Goal: Transaction & Acquisition: Subscribe to service/newsletter

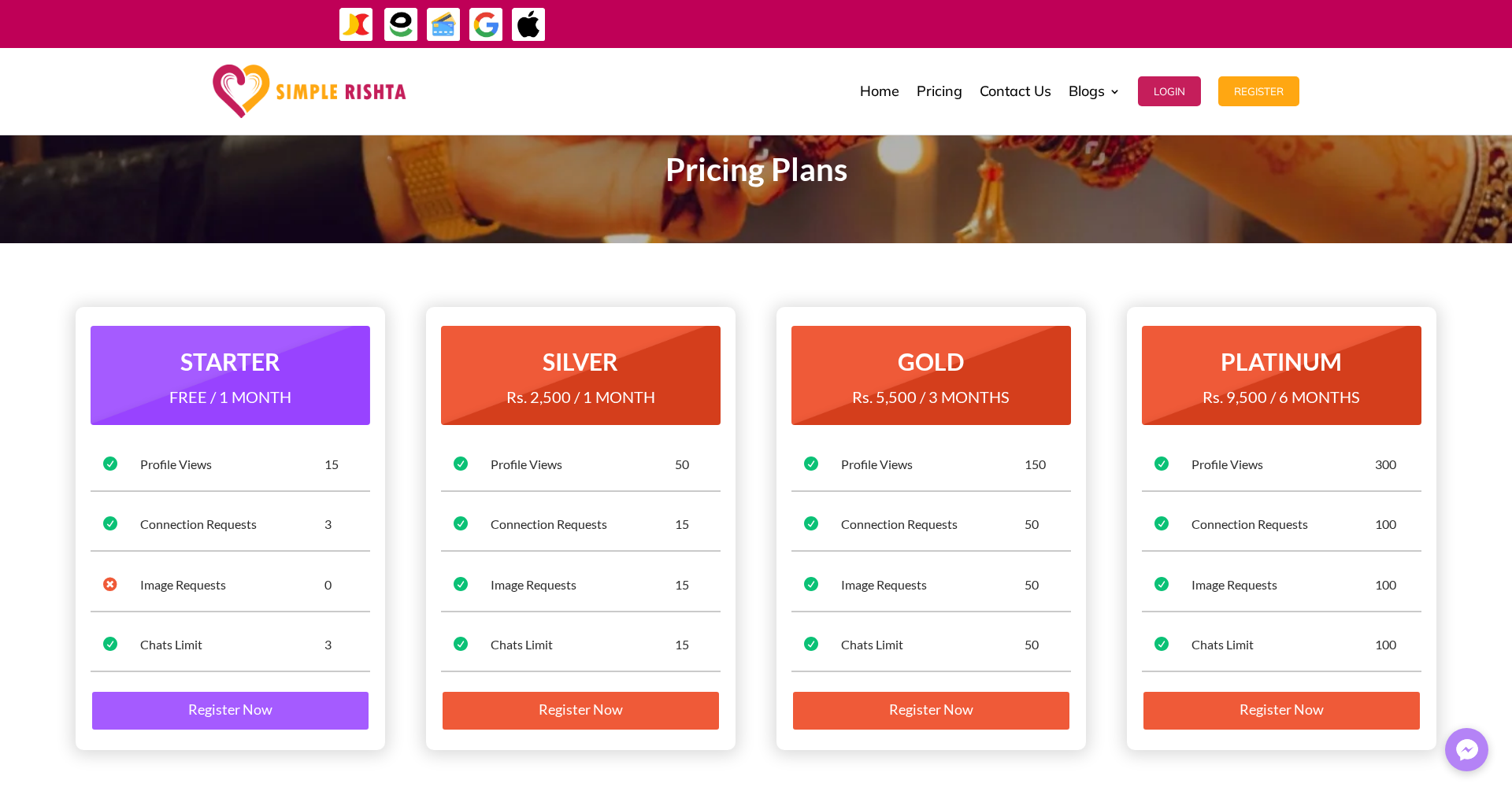
scroll to position [59, 0]
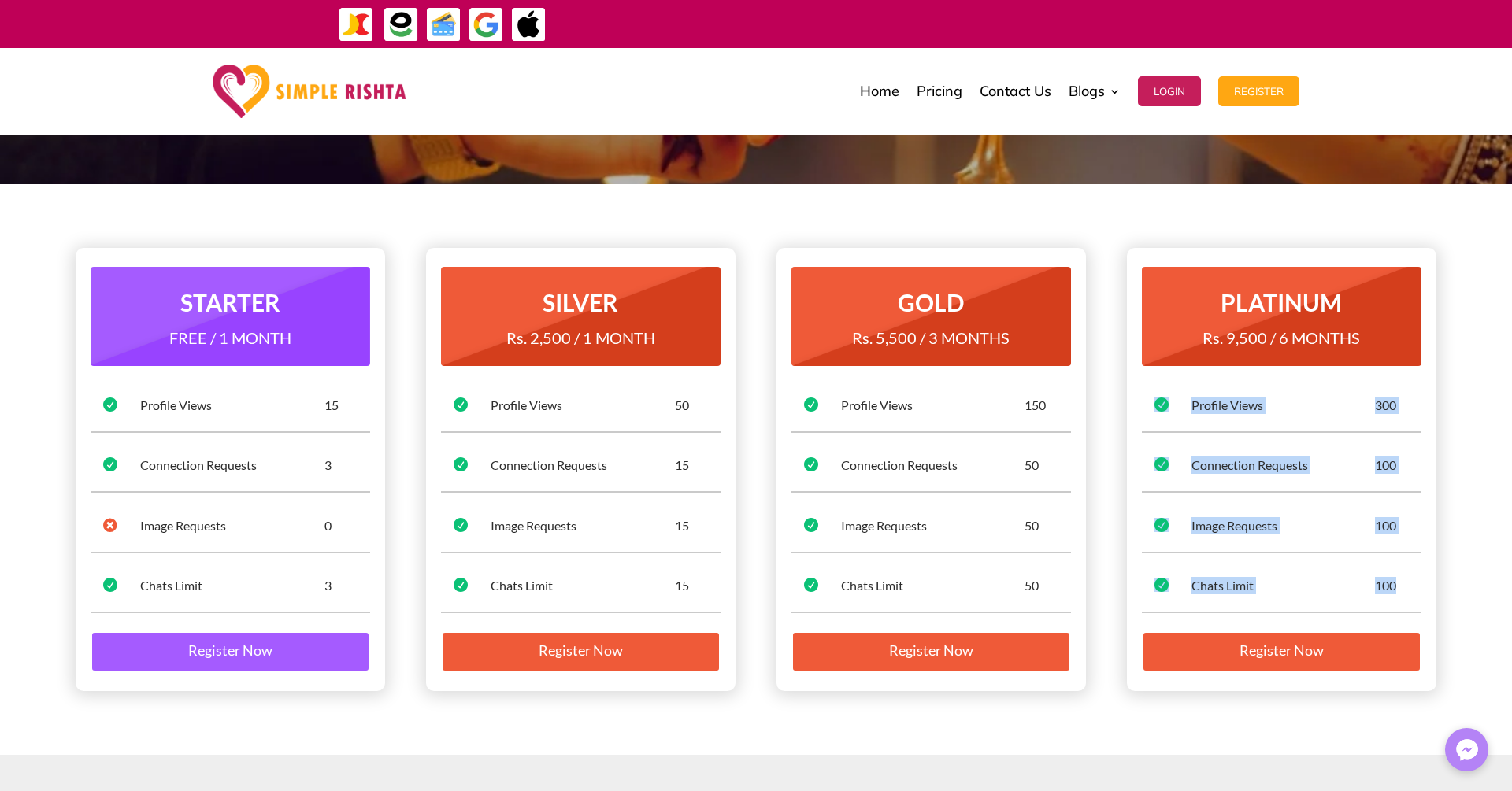
drag, startPoint x: 1402, startPoint y: 591, endPoint x: 1153, endPoint y: 354, distance: 343.8
click at [1153, 355] on div "PLATINUM Rs. 9,500 / 6 MONTHS  Profile Views 300  Connection Requests 100  I…" at bounding box center [1281, 469] width 310 height 443
click at [1431, 516] on div "PLATINUM Rs. 9,500 / 6 MONTHS  Profile Views 300  Connection Requests 100  I…" at bounding box center [1281, 469] width 310 height 443
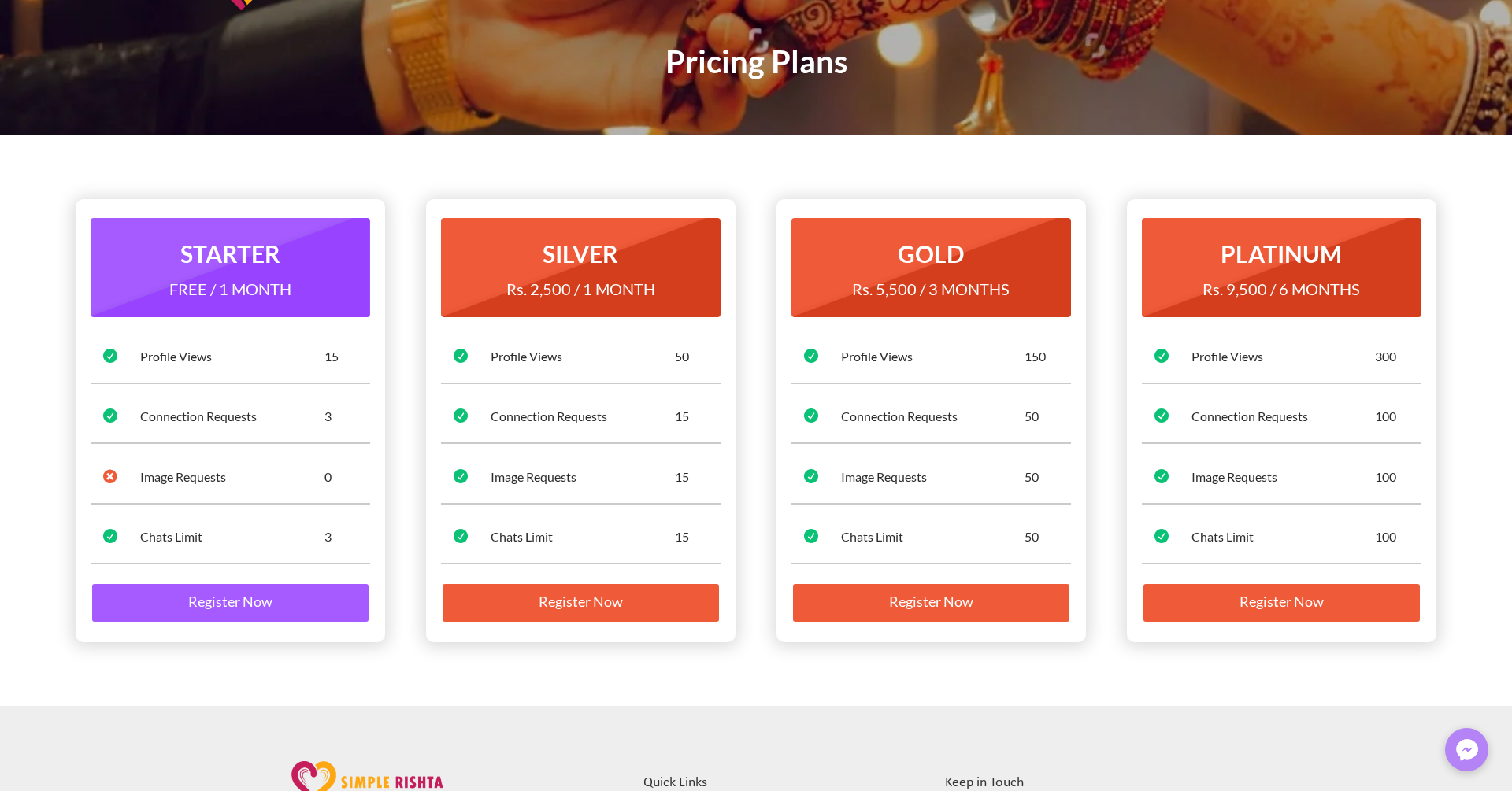
scroll to position [0, 0]
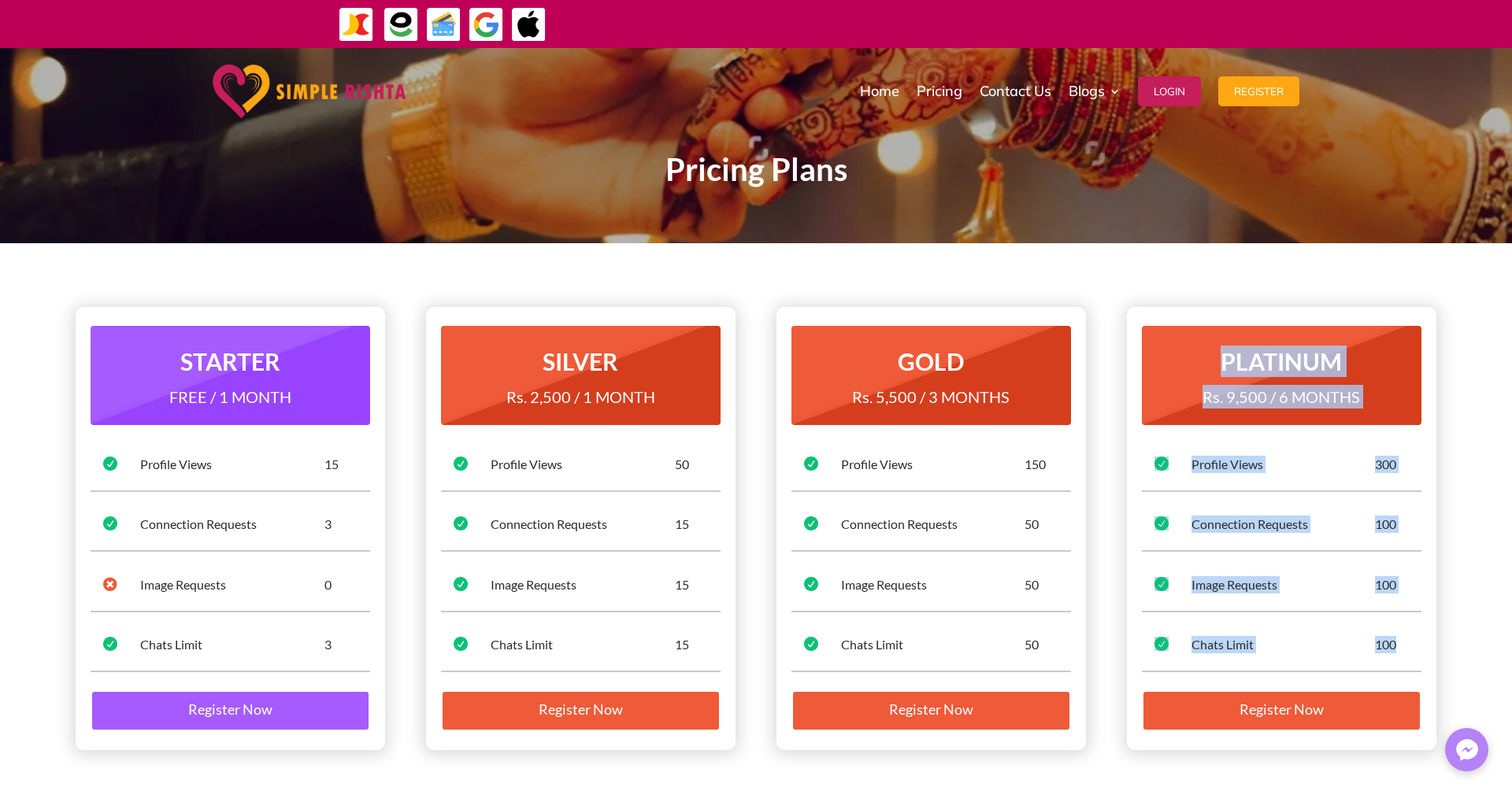
drag, startPoint x: 1413, startPoint y: 644, endPoint x: 1153, endPoint y: 297, distance: 433.6
click at [1153, 297] on div "STARTER FREE / 1 MONTH  Profile Views 15  Connection Requests 3  Image Reque…" at bounding box center [756, 529] width 1360 height 486
click at [1241, 505] on div "PLATINUM Rs. 9,500 / 6 MONTHS  Profile Views 300  Connection Requests 100  I…" at bounding box center [1281, 529] width 310 height 443
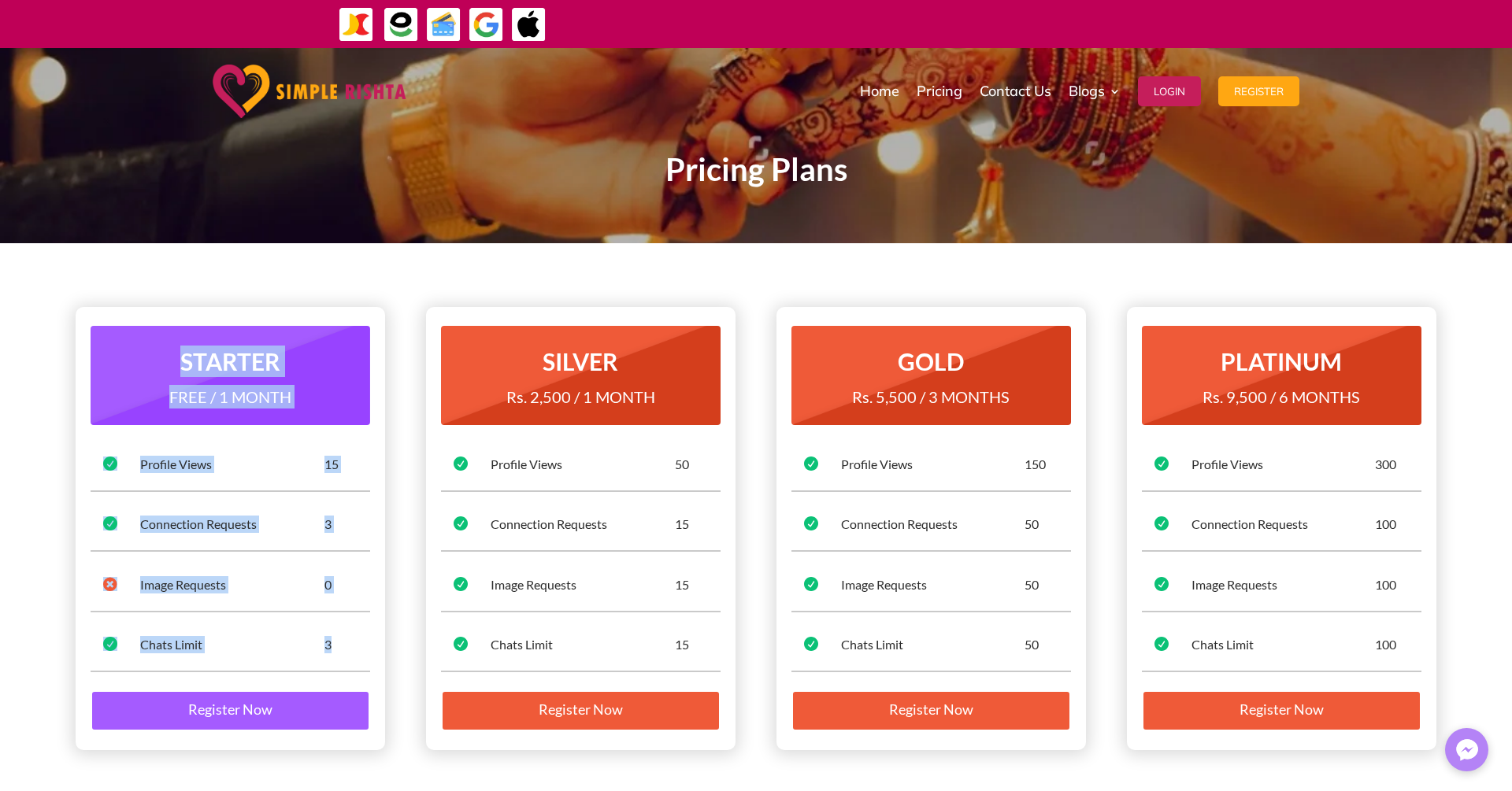
drag, startPoint x: 350, startPoint y: 650, endPoint x: 127, endPoint y: 345, distance: 377.8
click at [127, 345] on div "STARTER FREE / 1 MONTH  Profile Views 15  Connection Requests 3  Image Reque…" at bounding box center [231, 529] width 310 height 443
click at [329, 532] on div "3" at bounding box center [255, 524] width 230 height 17
drag, startPoint x: 350, startPoint y: 666, endPoint x: 66, endPoint y: 358, distance: 419.0
click at [66, 358] on div "STARTER FREE / 1 MONTH  Profile Views 15  Connection Requests 3  Image Reque…" at bounding box center [756, 528] width 1512 height 570
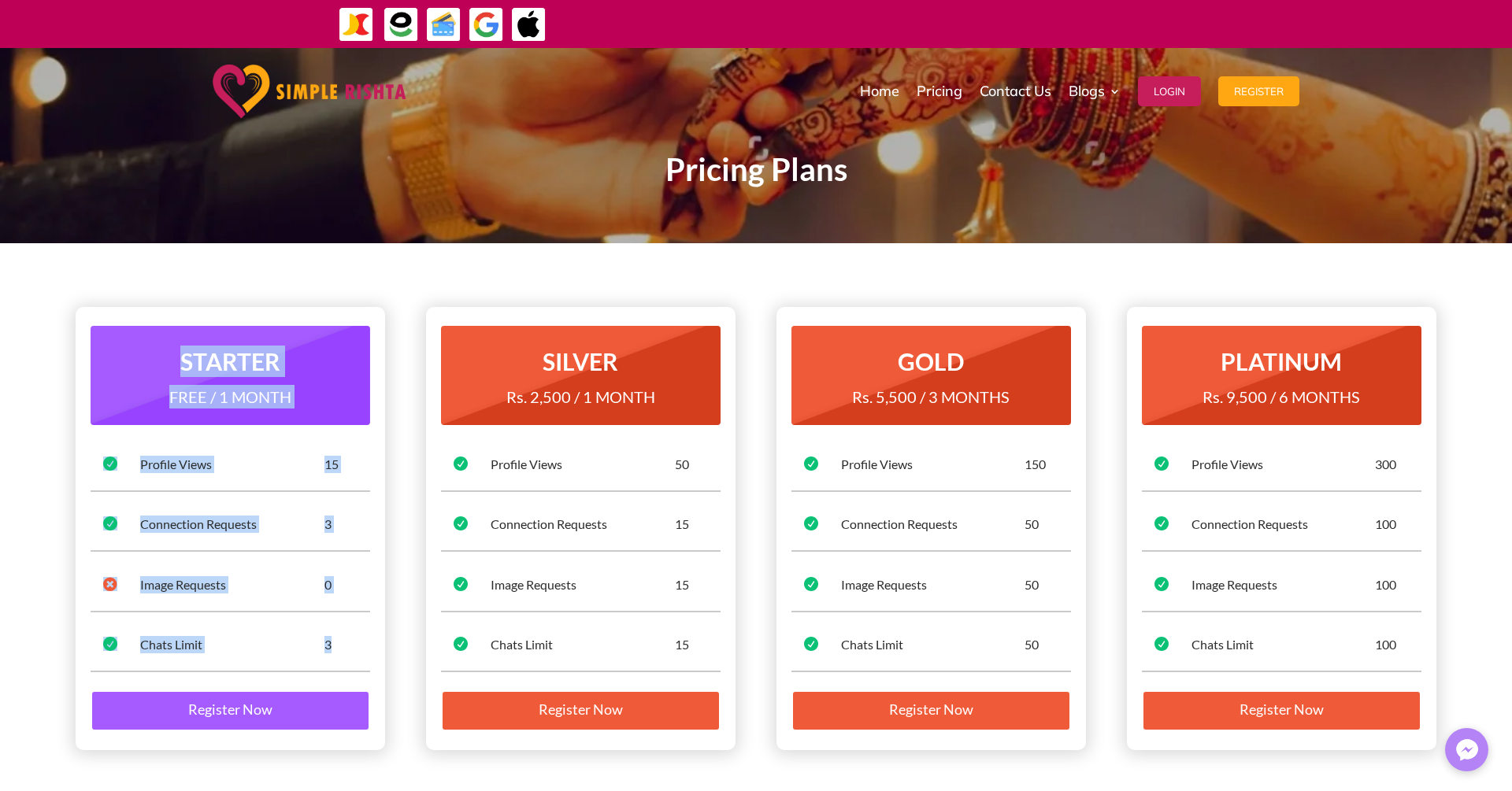
click at [335, 527] on div "3" at bounding box center [255, 524] width 230 height 17
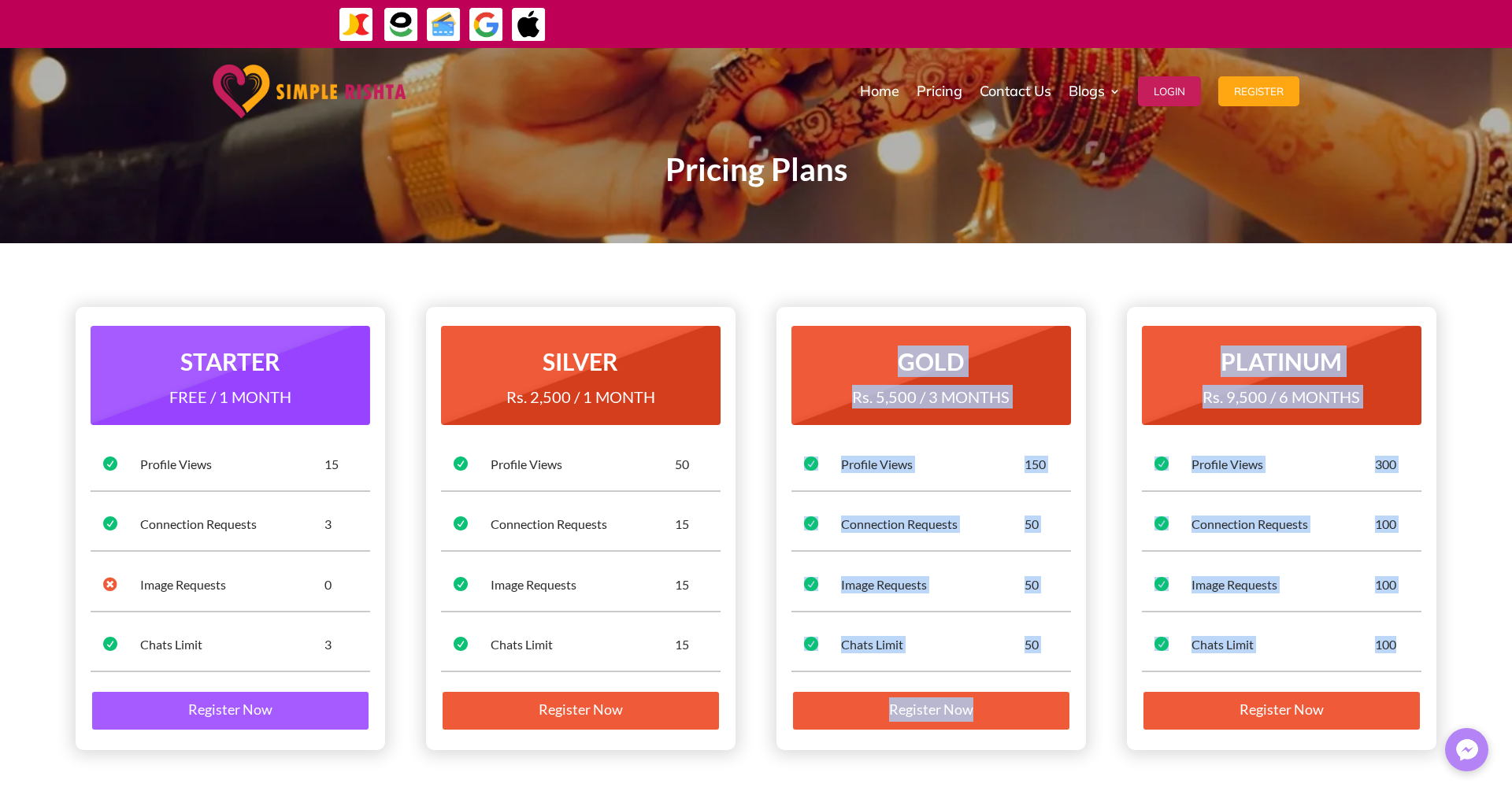
drag, startPoint x: 1415, startPoint y: 653, endPoint x: 1038, endPoint y: 319, distance: 503.7
click at [1038, 319] on div "STARTER FREE / 1 MONTH  Profile Views 15  Connection Requests 3  Image Reque…" at bounding box center [756, 529] width 1360 height 486
click at [1336, 557] on div "PLATINUM Rs. 9,500 / 6 MONTHS  Profile Views 300  Connection Requests 100  I…" at bounding box center [1281, 529] width 310 height 443
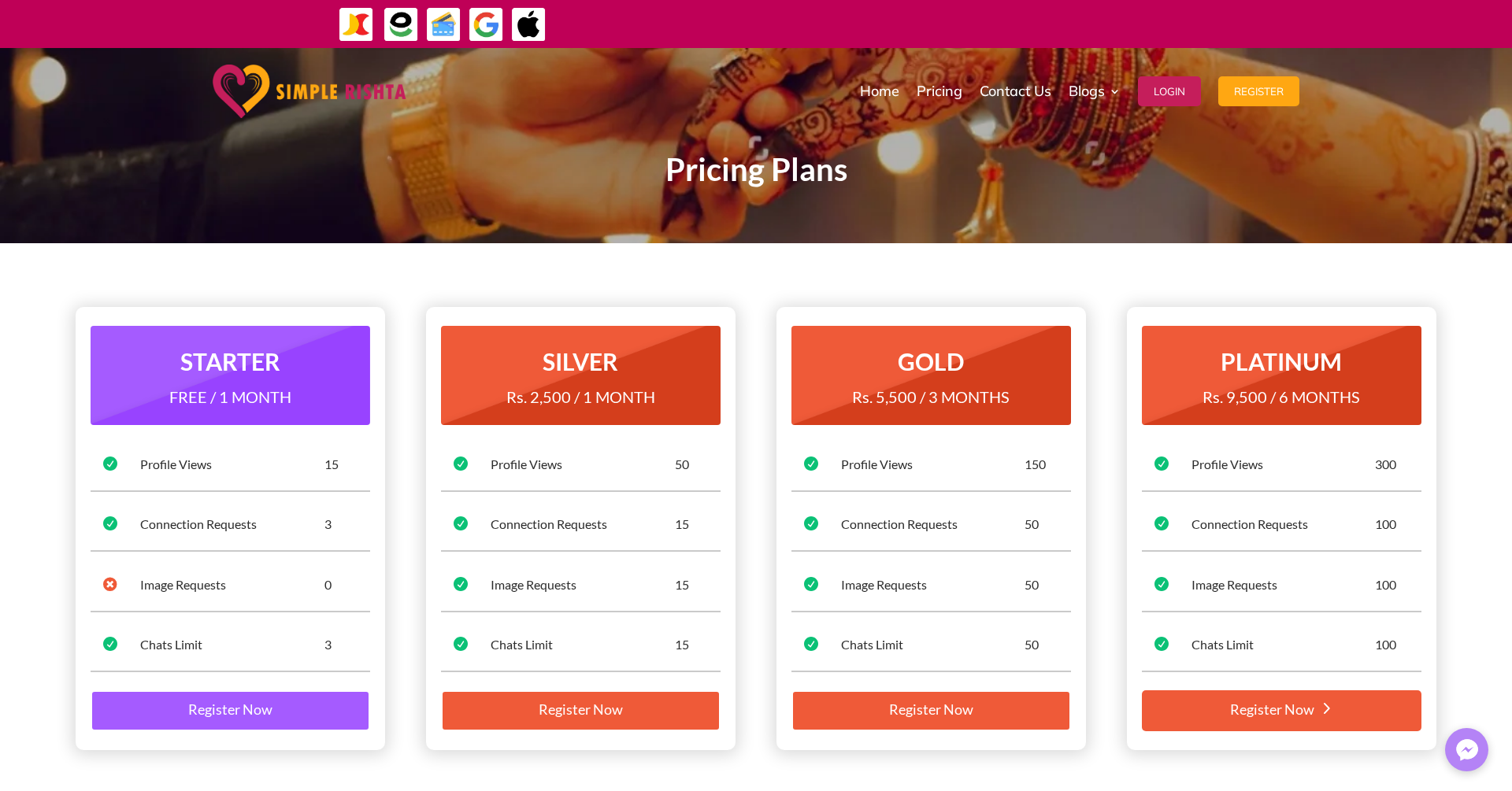
click at [1308, 709] on link "Register Now" at bounding box center [1281, 710] width 280 height 41
click at [869, 90] on link "Home" at bounding box center [879, 91] width 39 height 79
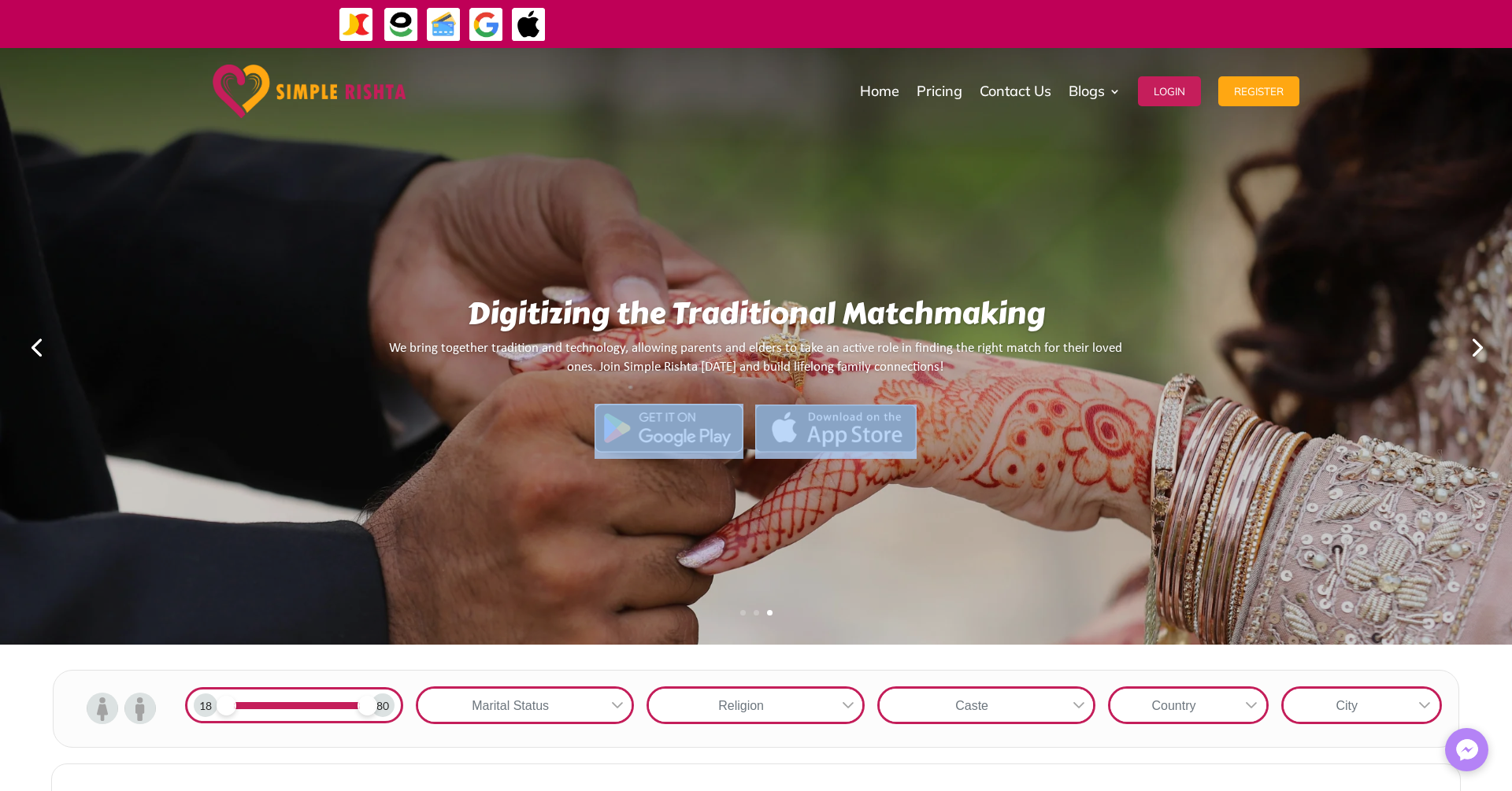
drag, startPoint x: 757, startPoint y: 595, endPoint x: 662, endPoint y: 562, distance: 100.6
click at [682, 567] on div "Digitizing the Traditional Matchmaking We bring together tradition and technolo…" at bounding box center [756, 345] width 892 height 553
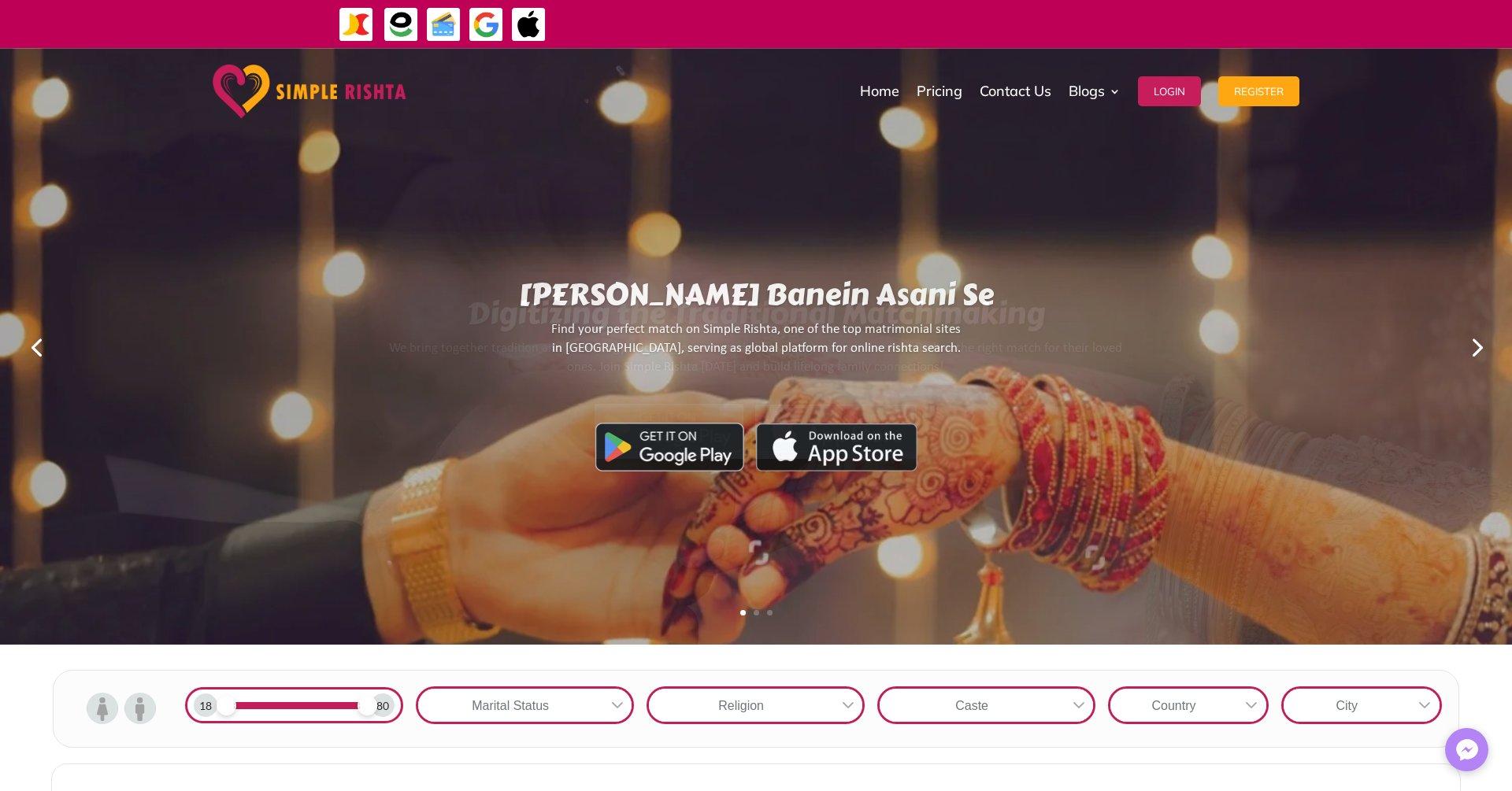
click at [841, 559] on div "Digitizing the Traditional Matchmaking We bring together tradition and technolo…" at bounding box center [756, 345] width 892 height 553
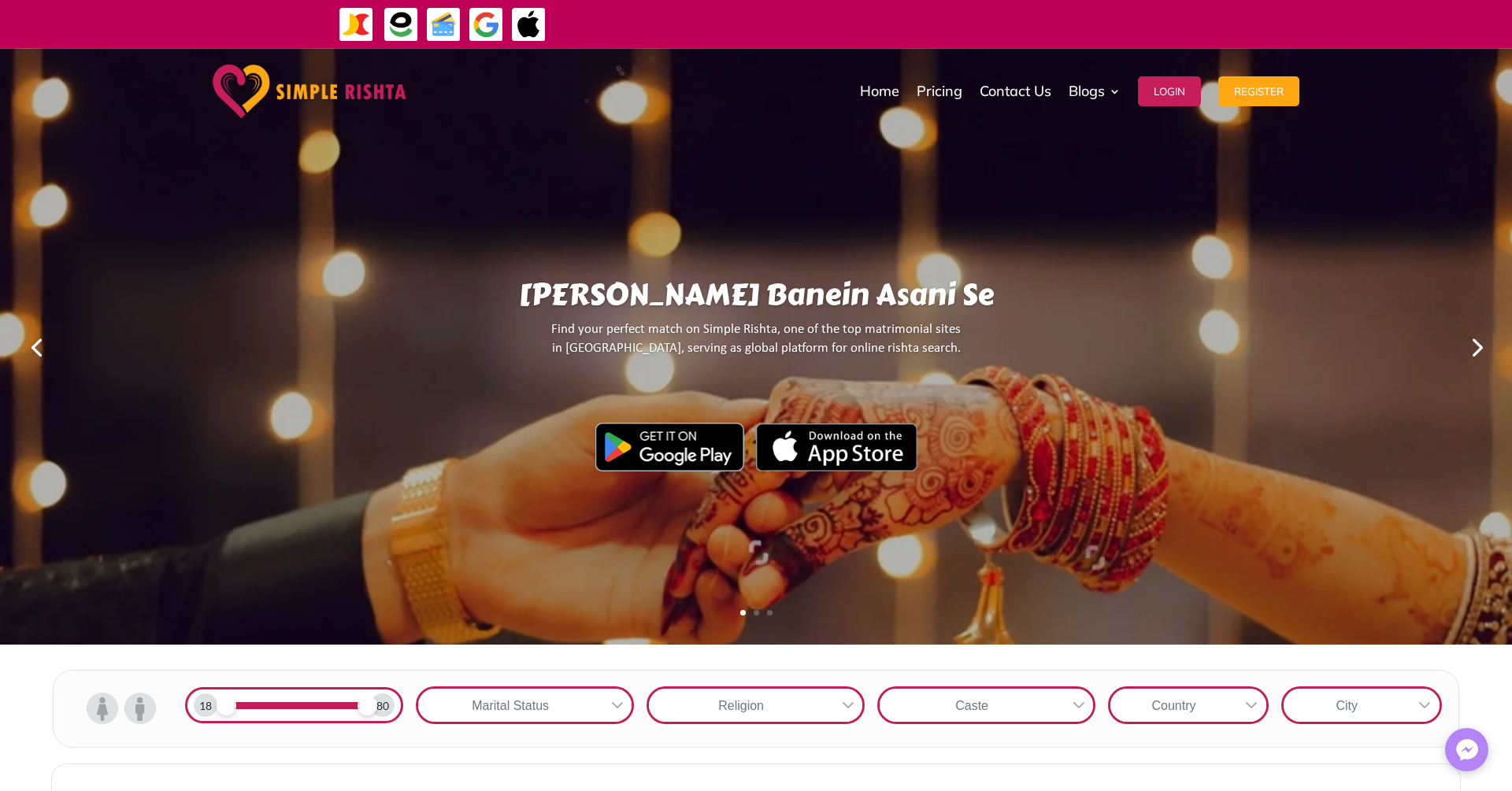
drag, startPoint x: 776, startPoint y: 559, endPoint x: 660, endPoint y: 553, distance: 116.2
click at [721, 554] on div "Yahan Rishtay Banein Asani Se Find your perfect match on Simple Rishta, one of …" at bounding box center [756, 345] width 1331 height 591
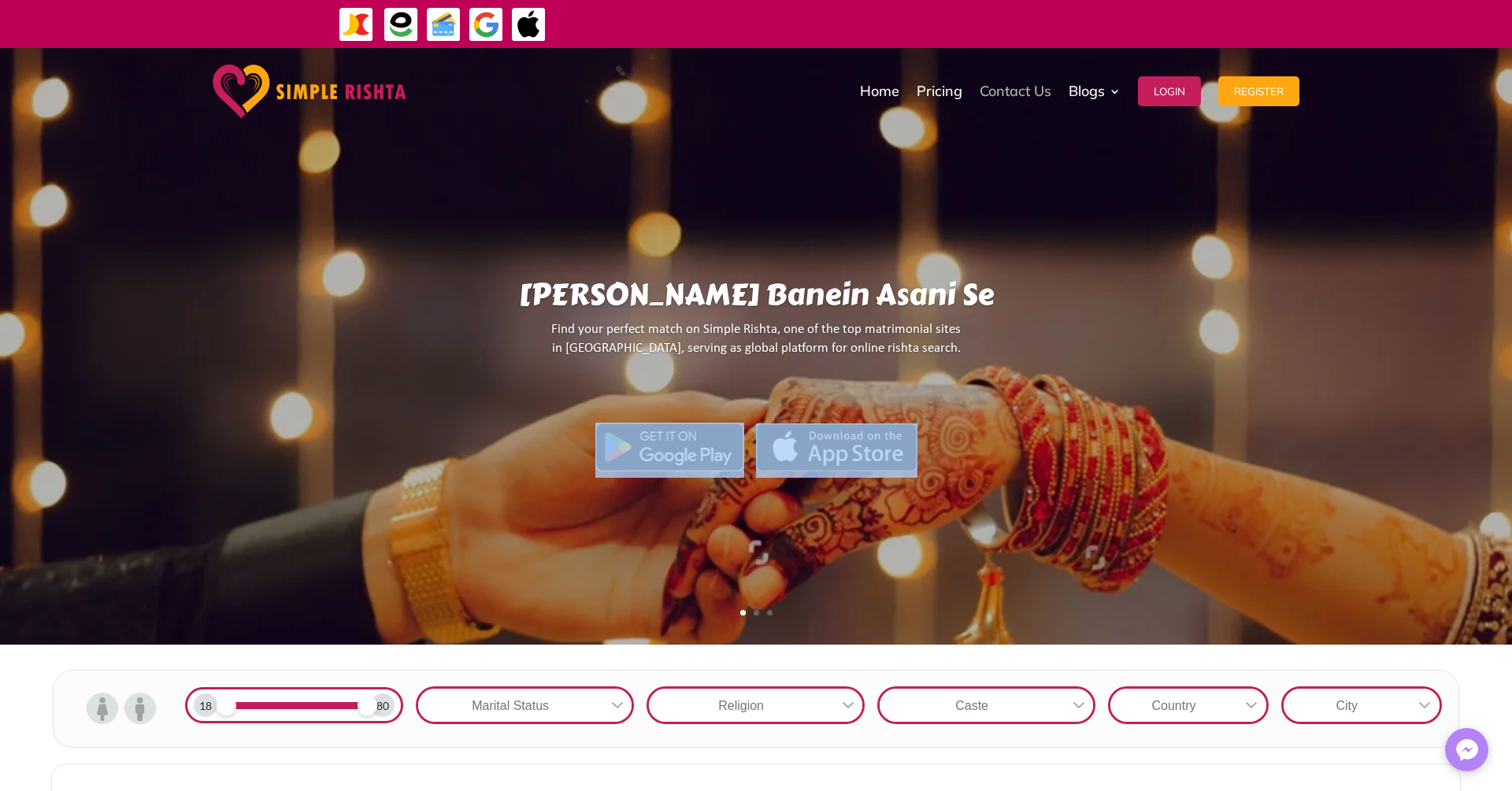
click at [1014, 95] on link "Contact Us" at bounding box center [1016, 91] width 72 height 79
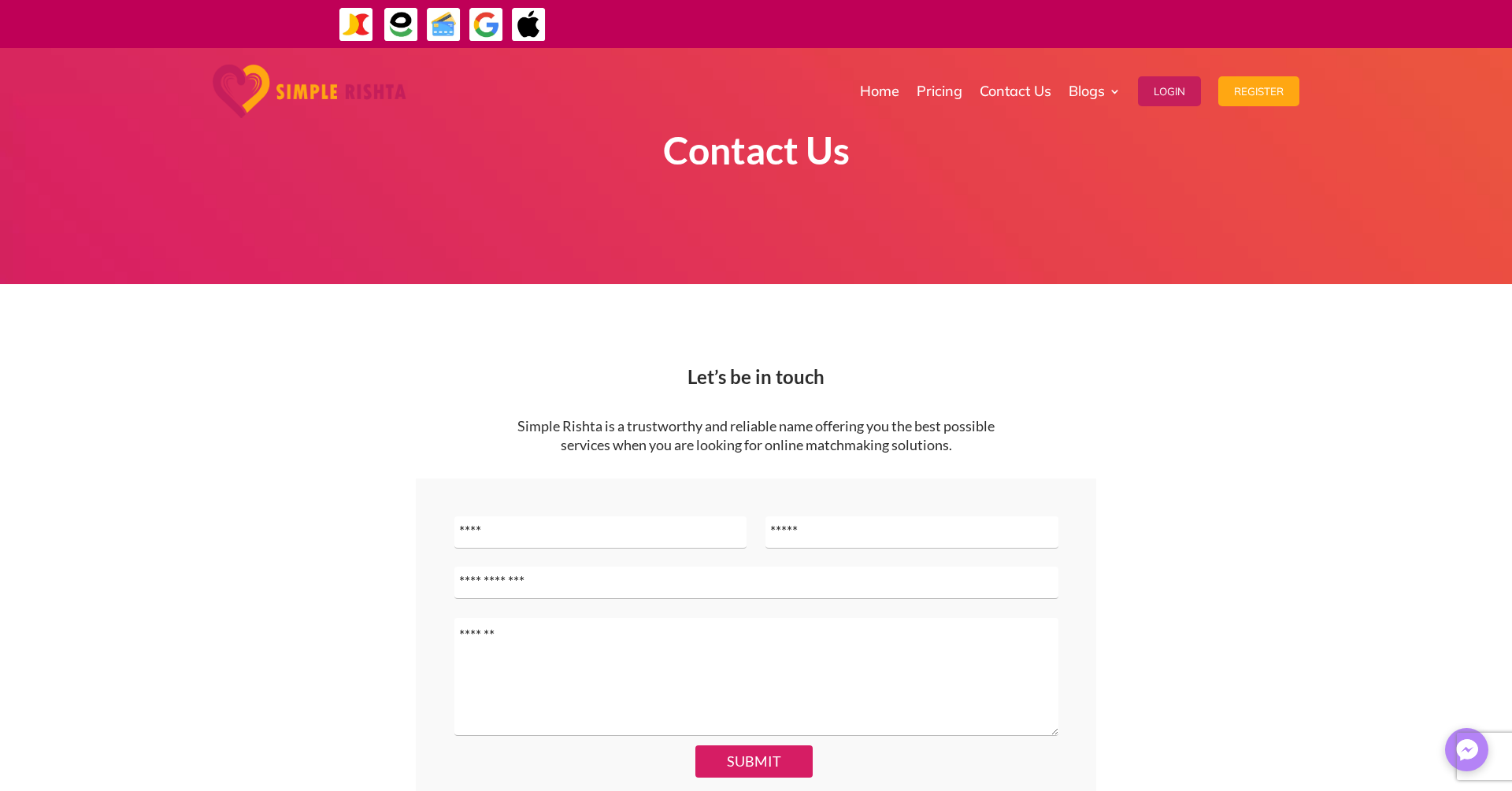
click at [267, 83] on img at bounding box center [310, 91] width 194 height 54
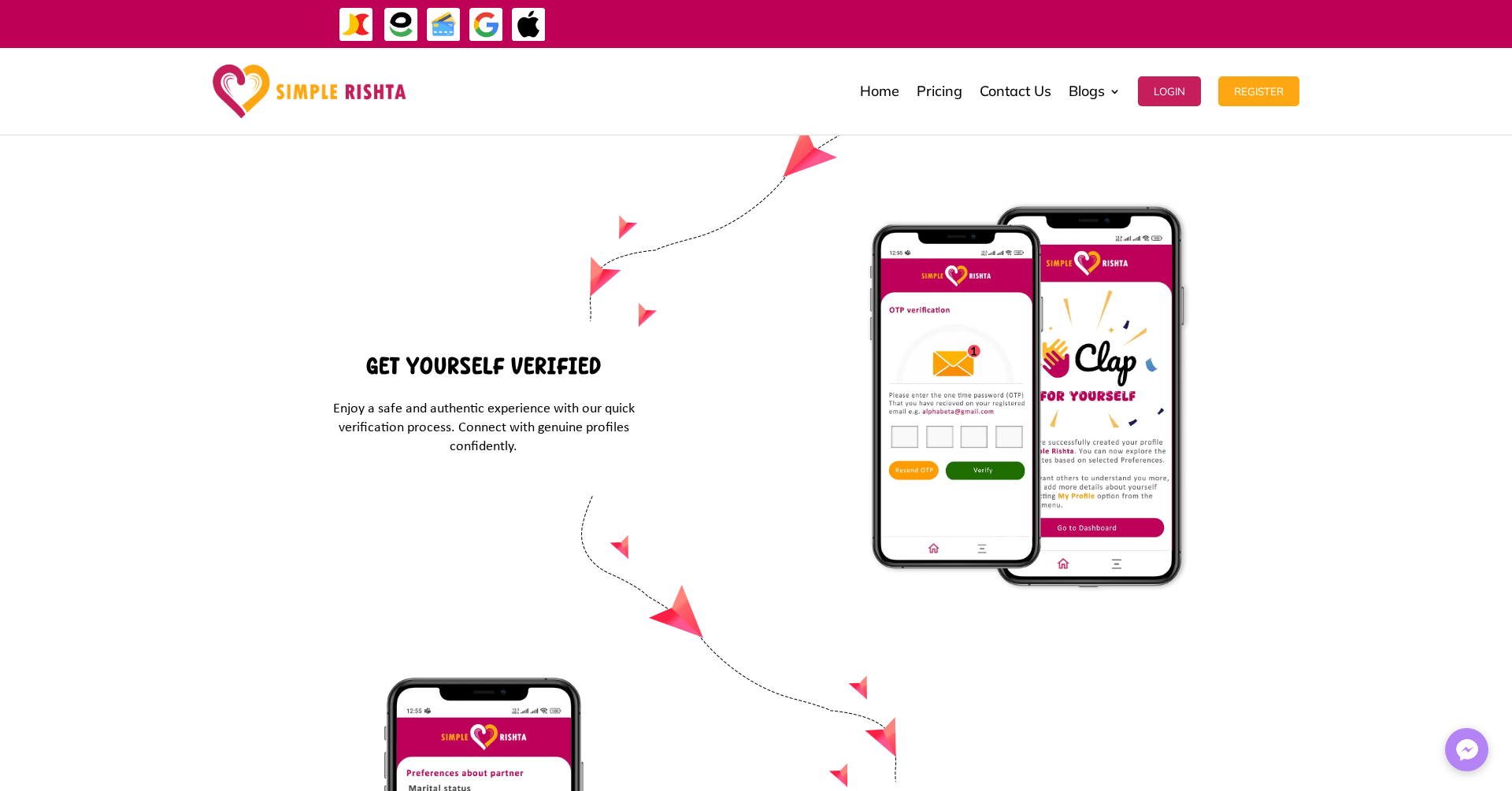
scroll to position [2625, 0]
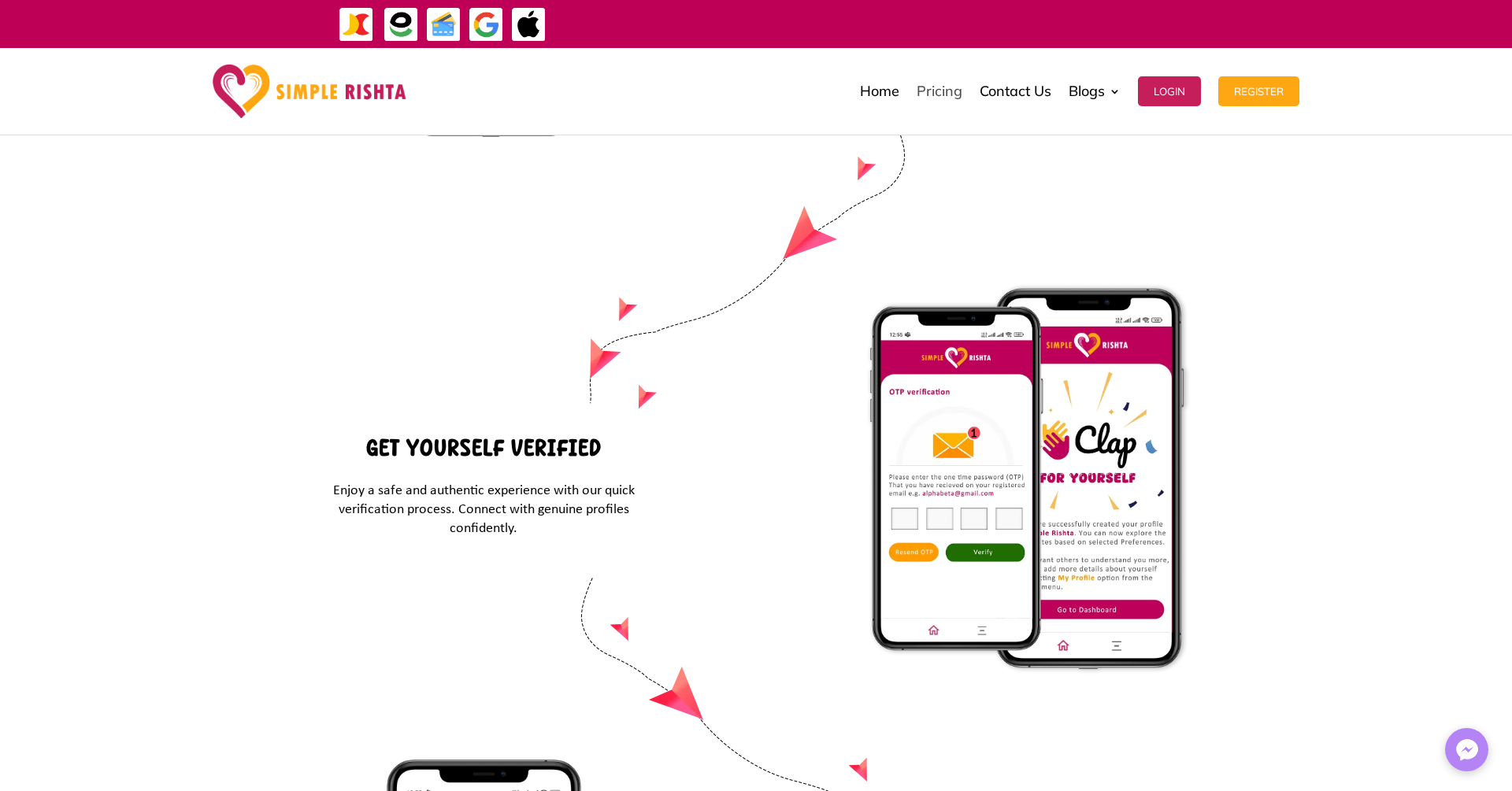
click at [930, 93] on link "Pricing" at bounding box center [939, 91] width 46 height 79
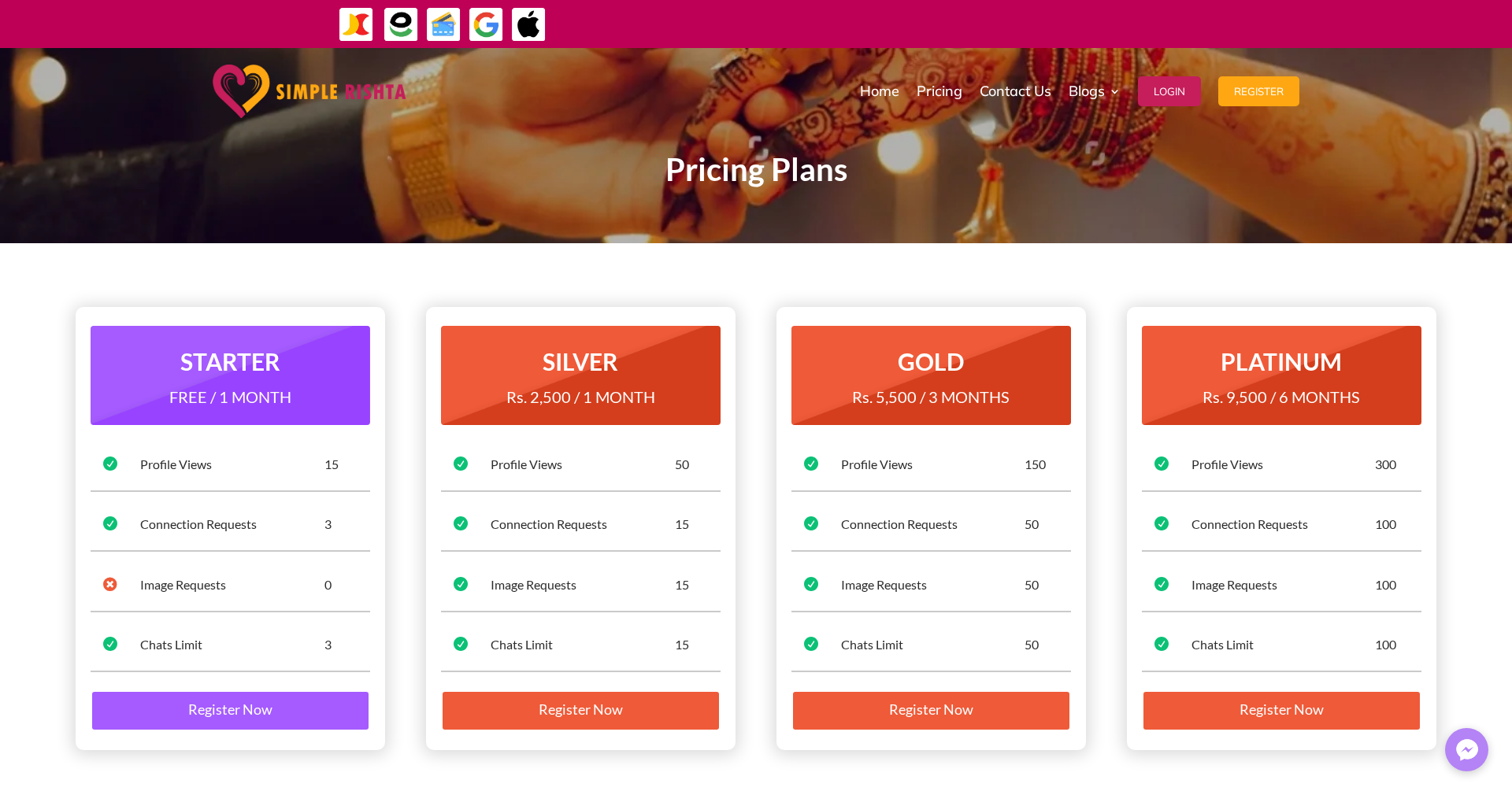
drag, startPoint x: 494, startPoint y: 384, endPoint x: 695, endPoint y: 406, distance: 202.2
click at [695, 406] on h4 "Rs. 2,500 / 1 MONTH" at bounding box center [580, 400] width 254 height 32
drag, startPoint x: 652, startPoint y: 399, endPoint x: 534, endPoint y: 350, distance: 127.8
click at [534, 350] on div "SILVER Rs. 2,500 / 1 MONTH" at bounding box center [580, 380] width 254 height 71
click at [650, 393] on span "Rs. 2,500 / 1 MONTH" at bounding box center [580, 396] width 149 height 19
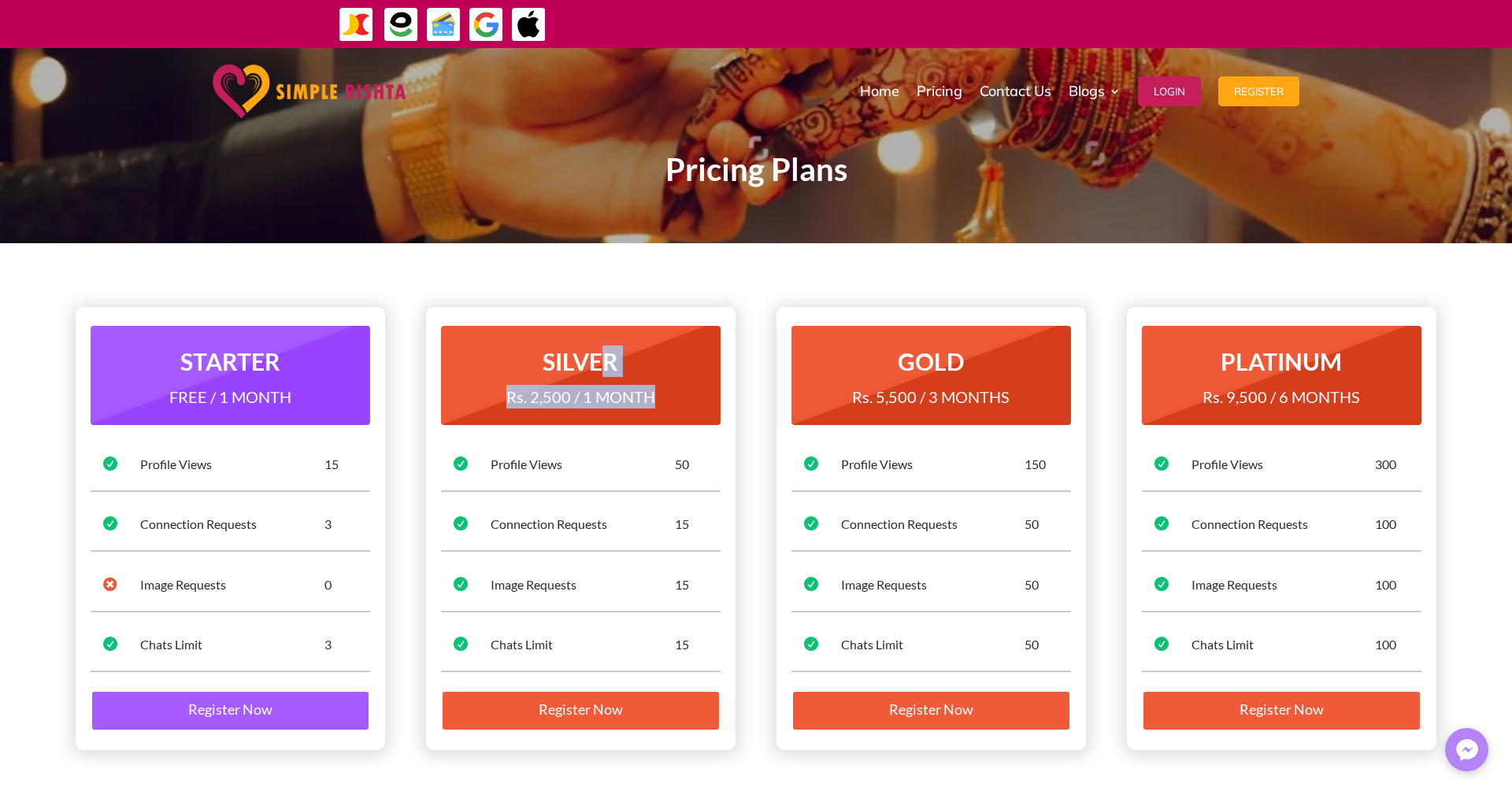
drag, startPoint x: 660, startPoint y: 398, endPoint x: 549, endPoint y: 337, distance: 126.7
click at [549, 337] on div "SILVER Rs. 2,500 / 1 MONTH" at bounding box center [580, 376] width 280 height 99
click at [611, 376] on h2 "SILVER" at bounding box center [580, 365] width 254 height 39
drag, startPoint x: 657, startPoint y: 404, endPoint x: 556, endPoint y: 315, distance: 134.6
click at [588, 336] on div "SILVER Rs. 2,500 / 1 MONTH" at bounding box center [580, 376] width 280 height 99
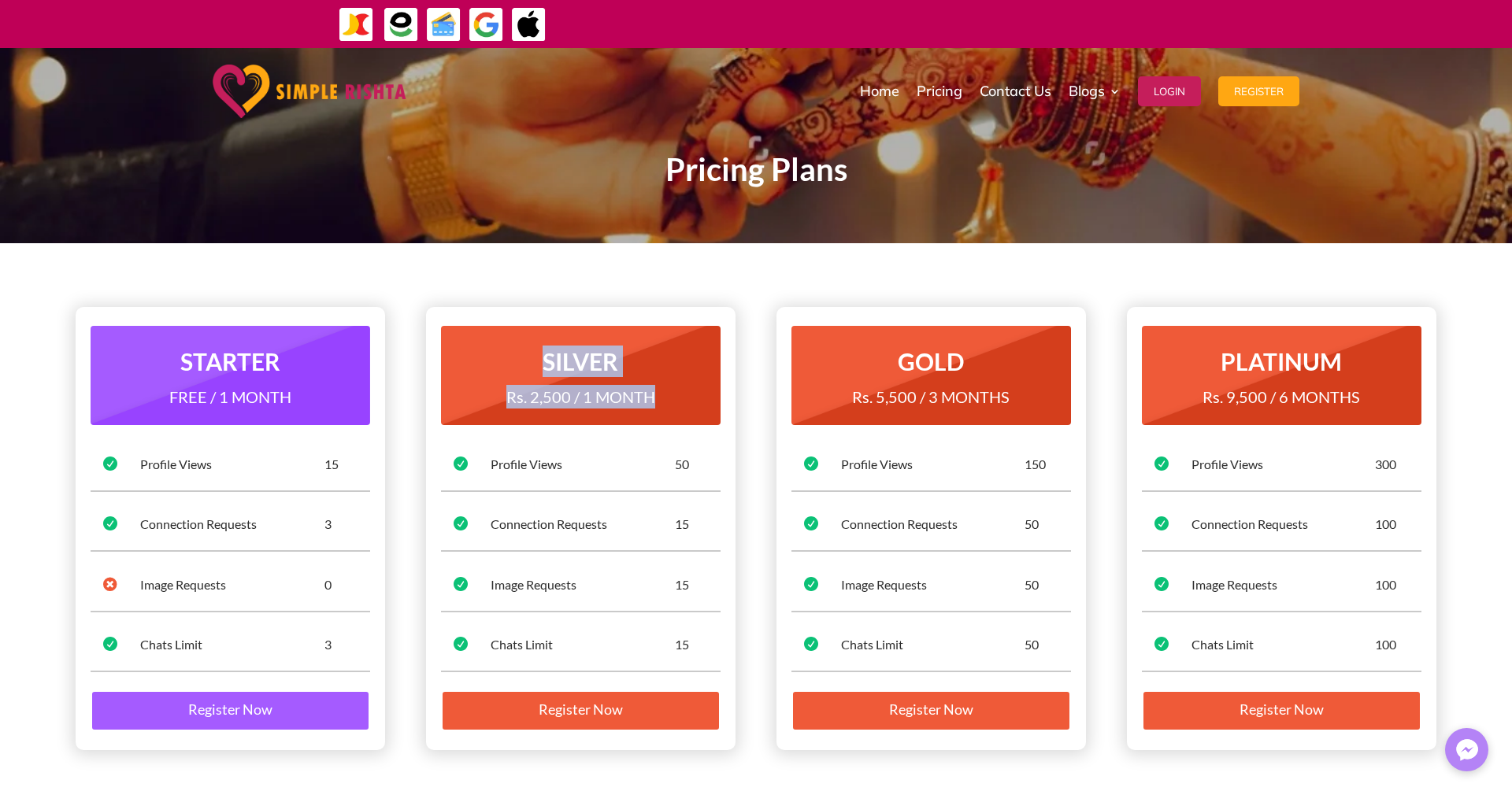
click at [536, 349] on h2 "SILVER" at bounding box center [580, 365] width 254 height 39
drag, startPoint x: 536, startPoint y: 349, endPoint x: 661, endPoint y: 393, distance: 132.5
click at [661, 393] on div "SILVER Rs. 2,500 / 1 MONTH" at bounding box center [580, 380] width 254 height 71
click at [677, 360] on h2 "SILVER" at bounding box center [580, 365] width 254 height 39
drag, startPoint x: 677, startPoint y: 401, endPoint x: 545, endPoint y: 327, distance: 151.3
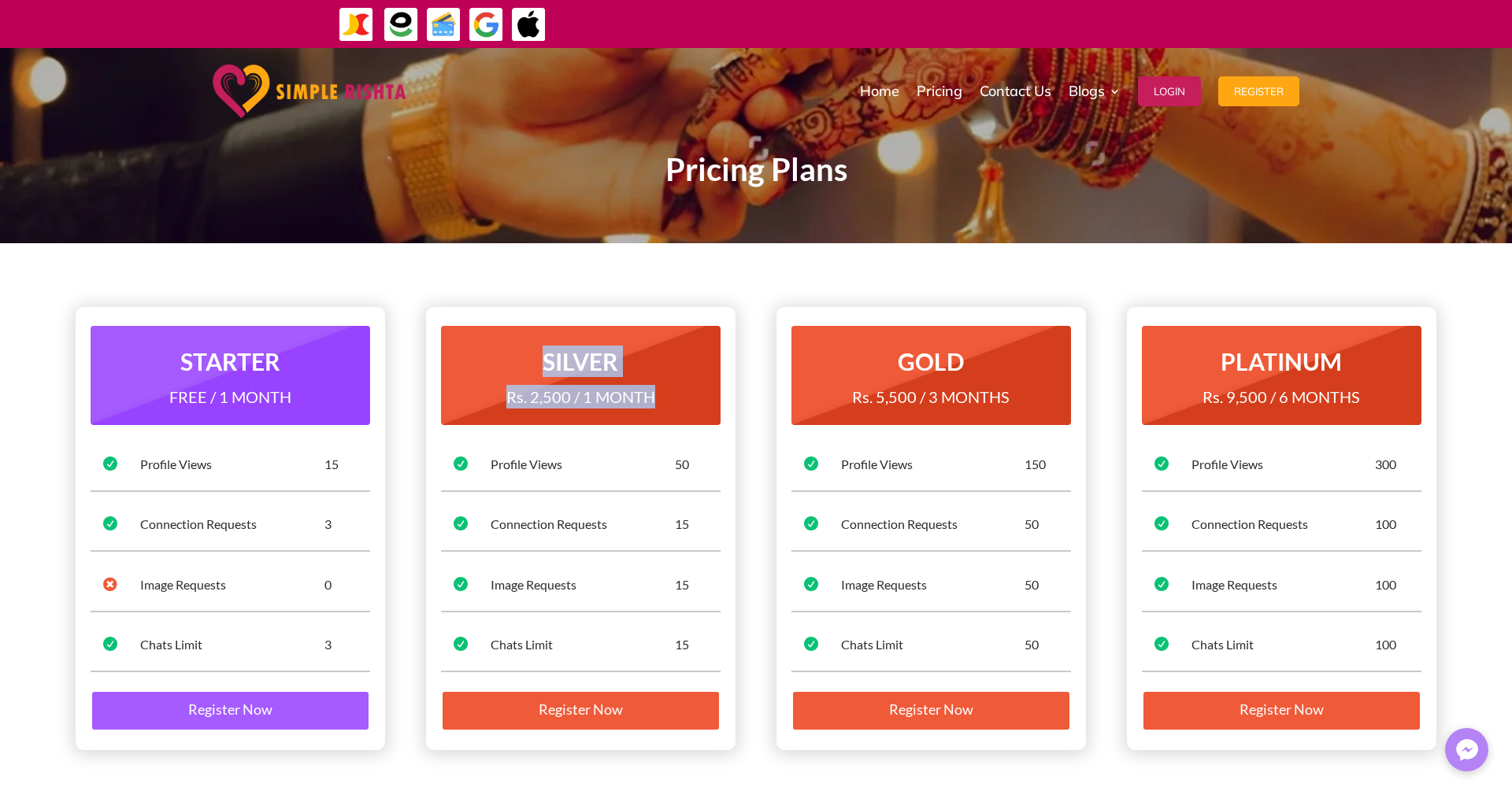
click at [553, 329] on div "SILVER Rs. 2,500 / 1 MONTH" at bounding box center [580, 376] width 280 height 99
click at [656, 356] on h2 "SILVER" at bounding box center [580, 365] width 254 height 39
drag, startPoint x: 670, startPoint y: 388, endPoint x: 522, endPoint y: 295, distance: 174.8
click at [522, 295] on div "STARTER FREE / 1 MONTH  Profile Views 15  Connection Requests 3  Image Reque…" at bounding box center [756, 529] width 1360 height 486
click at [626, 326] on div "SILVER Rs. 2,500 / 1 MONTH" at bounding box center [580, 376] width 280 height 99
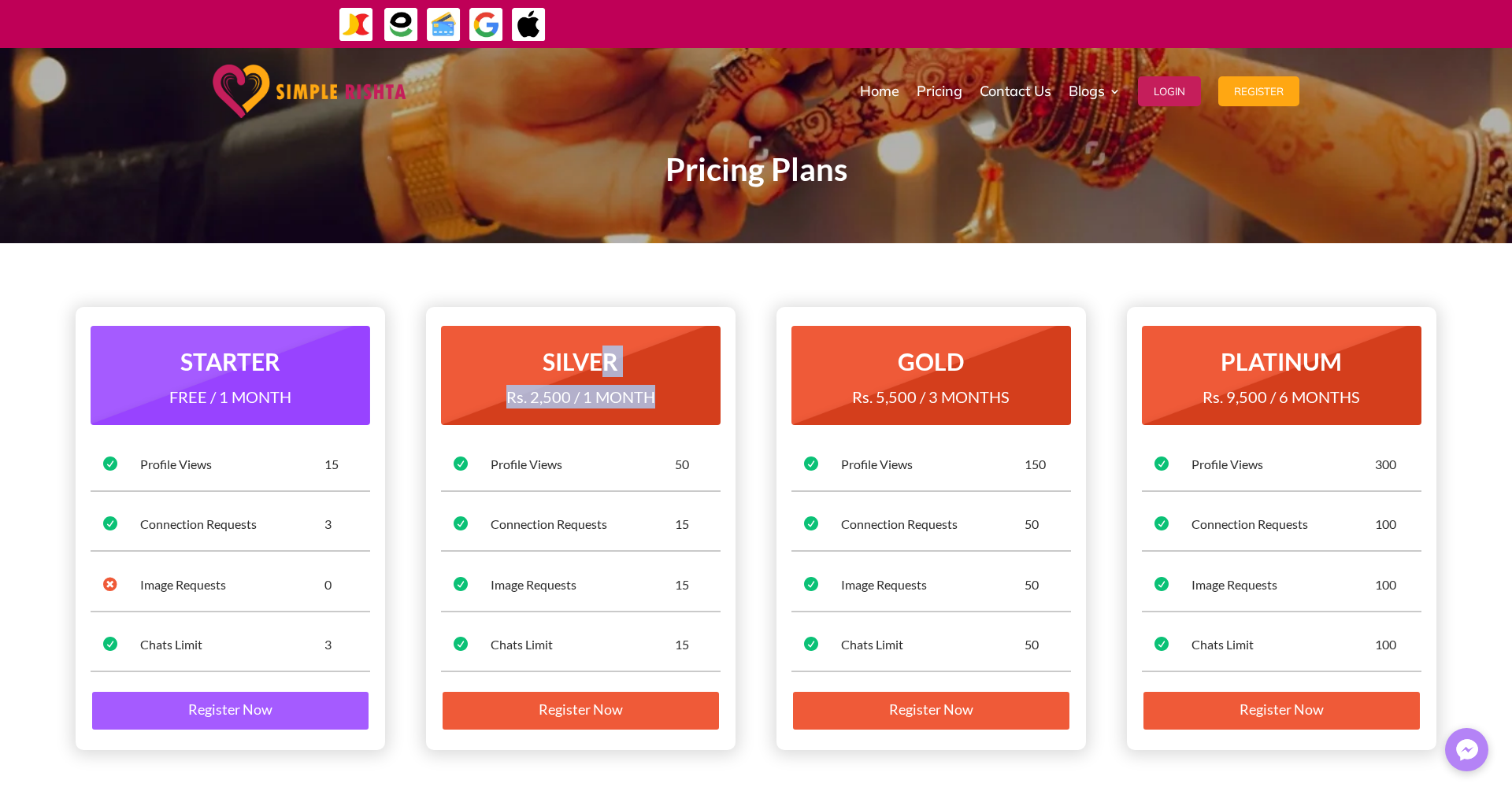
drag, startPoint x: 663, startPoint y: 389, endPoint x: 540, endPoint y: 322, distance: 140.1
click at [553, 329] on div "SILVER Rs. 2,500 / 1 MONTH" at bounding box center [580, 376] width 280 height 99
click at [697, 289] on div "STARTER FREE / 1 MONTH  Profile Views 15  Connection Requests 3  Image Reque…" at bounding box center [756, 529] width 1360 height 486
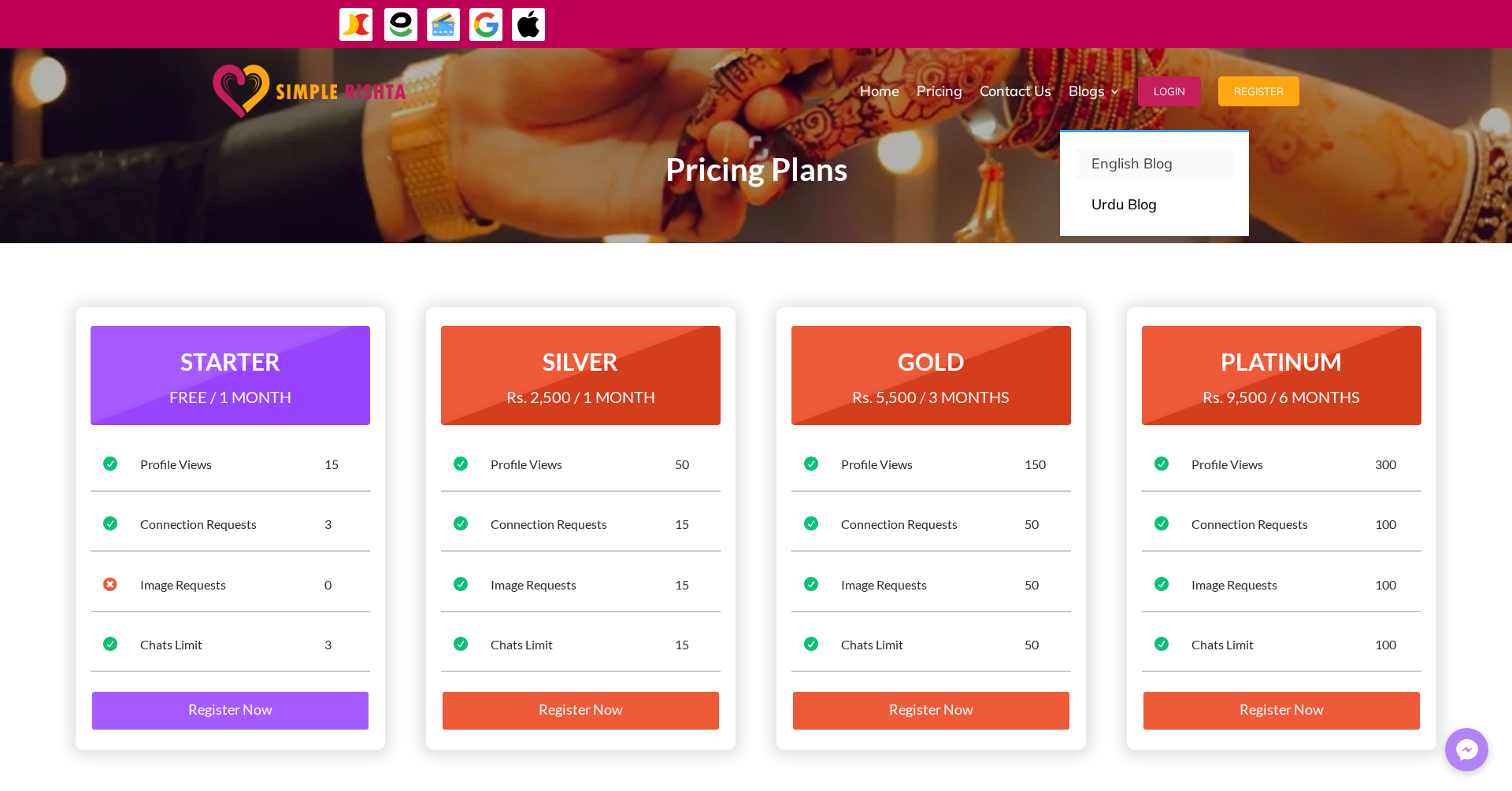
click at [1122, 148] on link "English Blog" at bounding box center [1154, 164] width 157 height 32
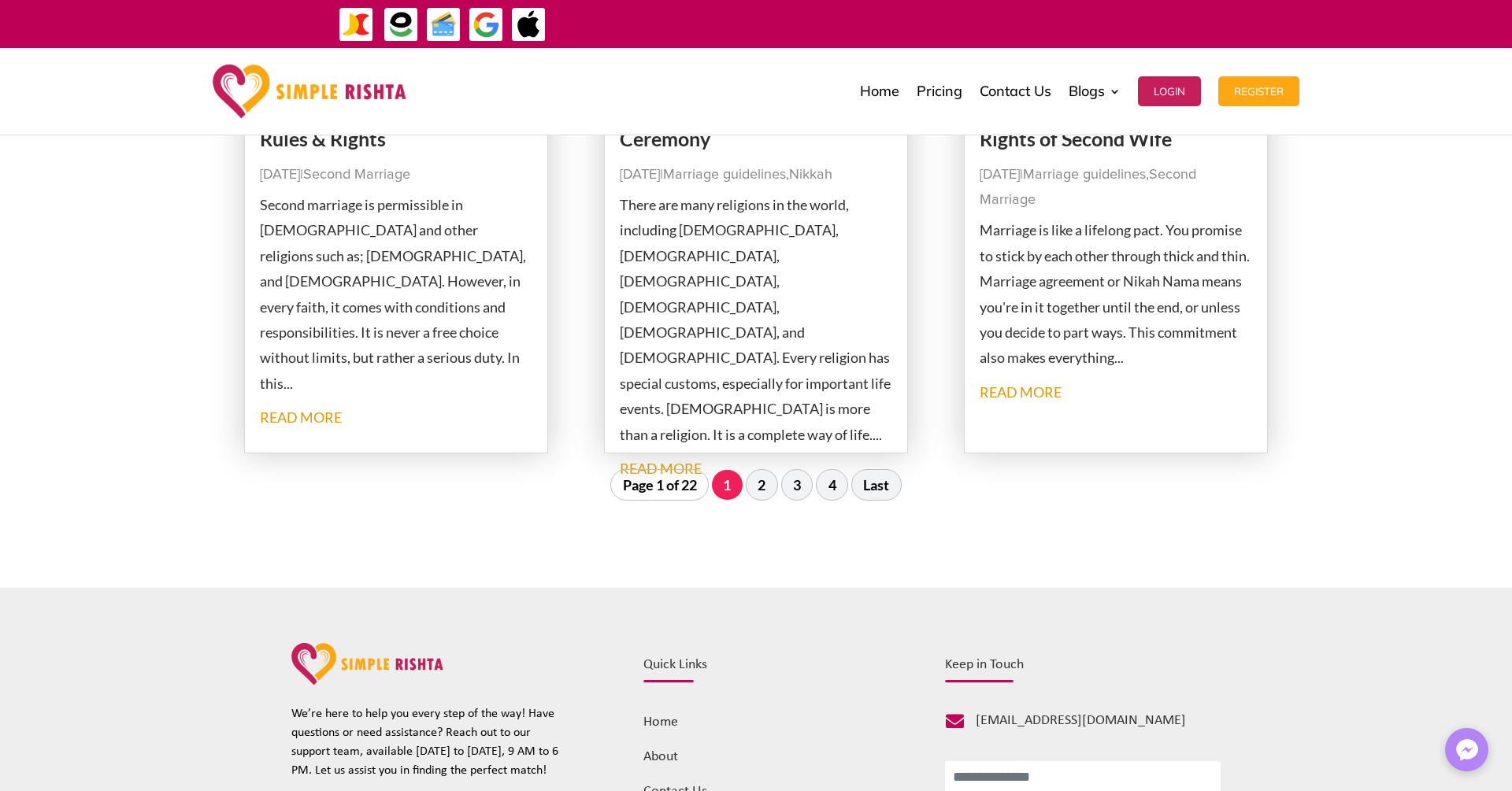
scroll to position [1833, 0]
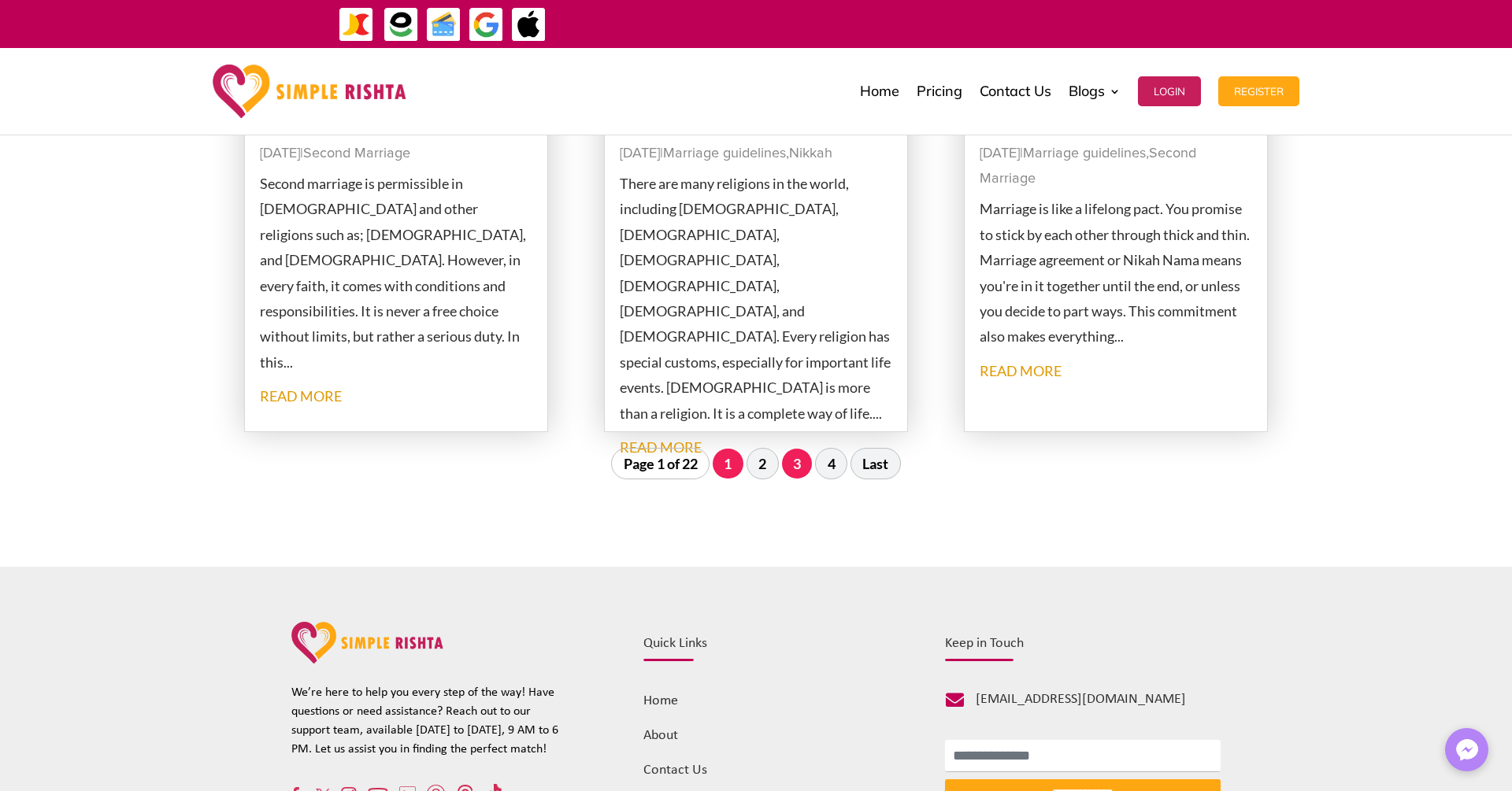
click at [790, 475] on link "3" at bounding box center [797, 464] width 31 height 30
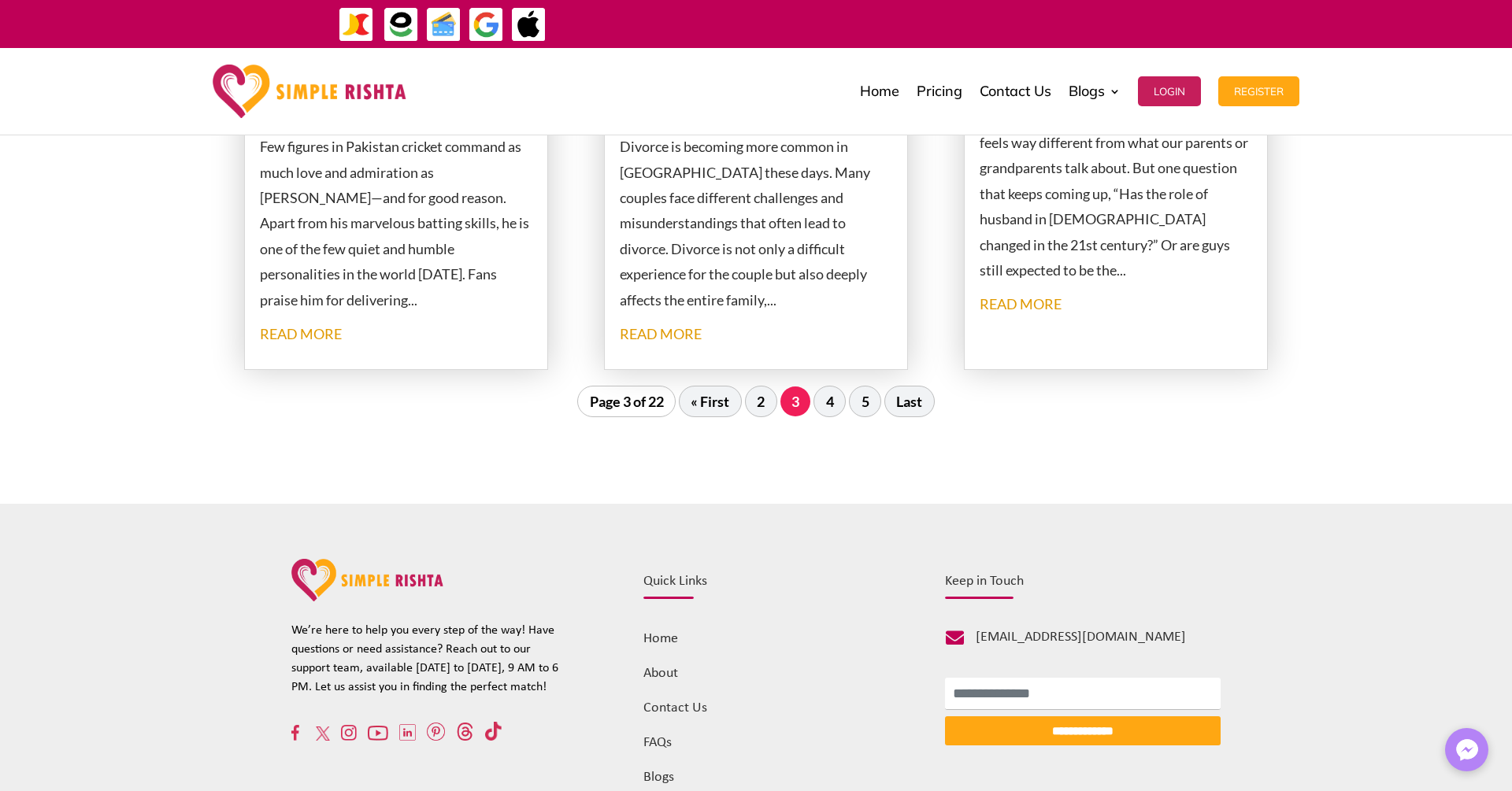
scroll to position [1914, 0]
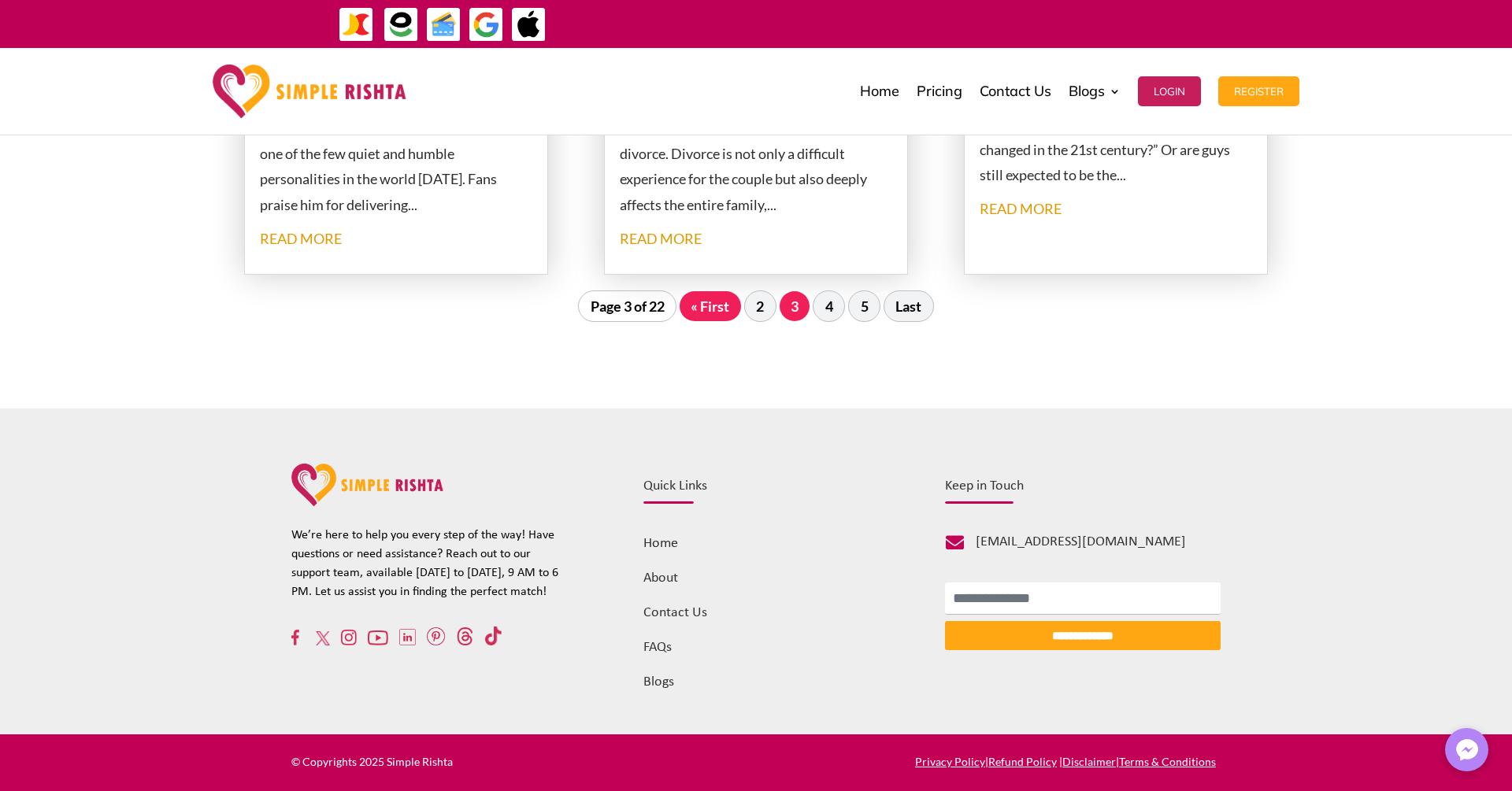
click at [712, 315] on link "« First" at bounding box center [710, 305] width 61 height 30
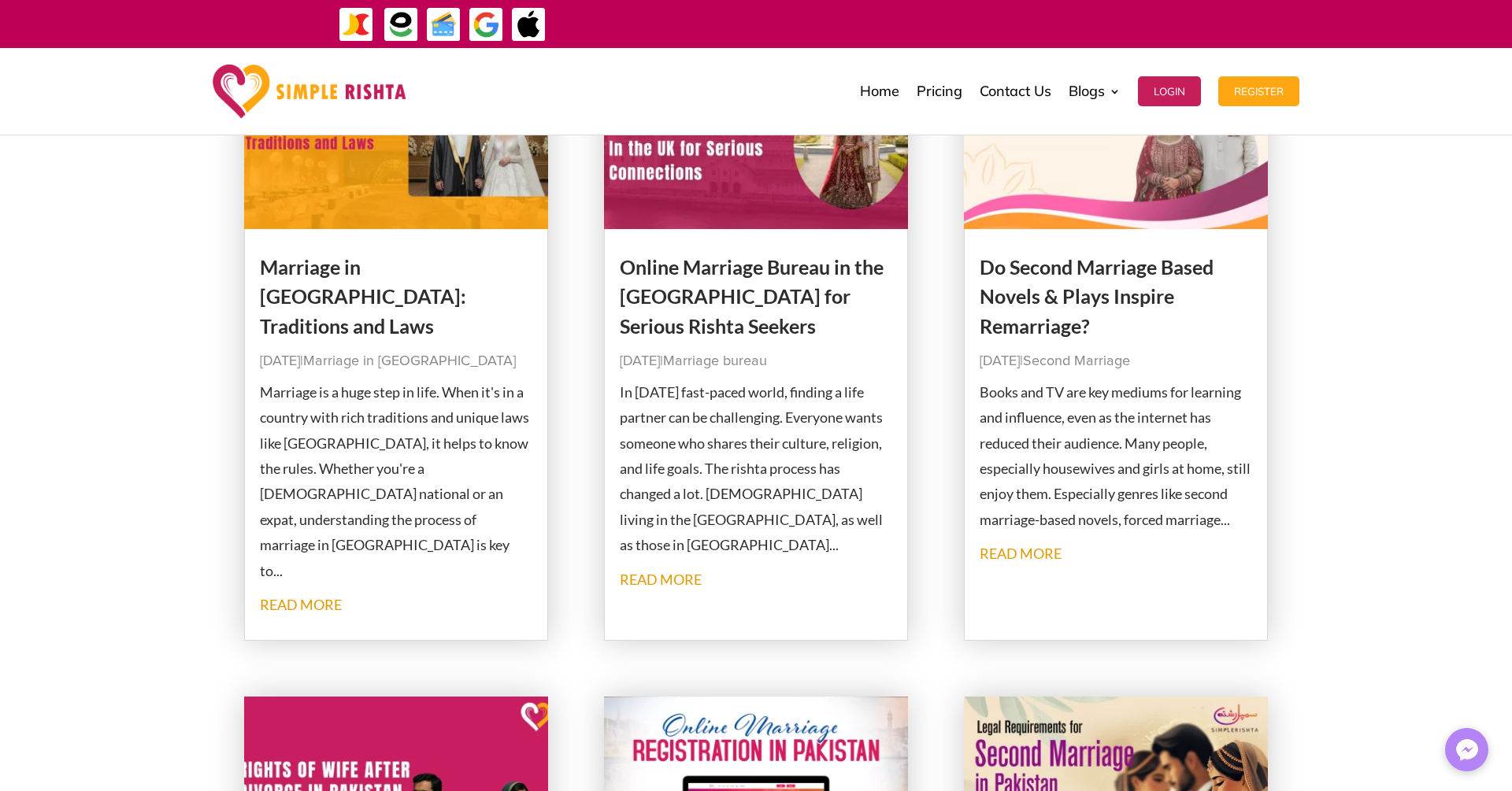
scroll to position [0, 0]
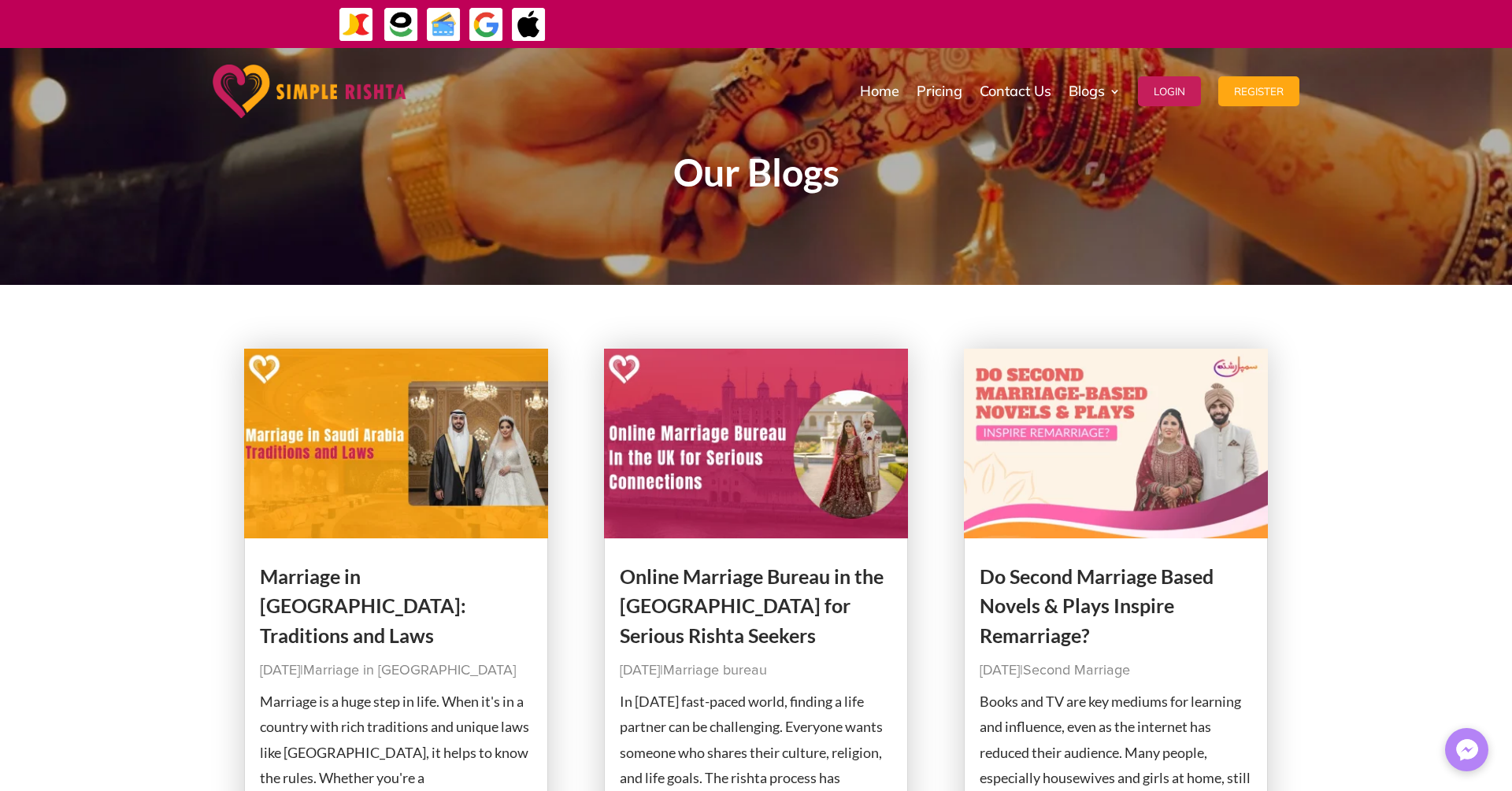
drag, startPoint x: 480, startPoint y: 25, endPoint x: 817, endPoint y: 7, distance: 337.5
